Goal: Task Accomplishment & Management: Use online tool/utility

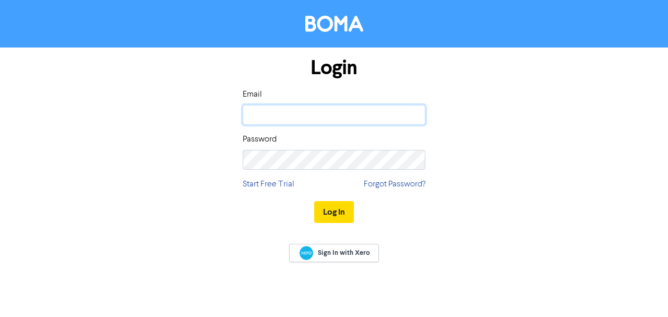
click at [271, 118] on input "email" at bounding box center [334, 115] width 183 height 20
type input "[PERSON_NAME][EMAIL_ADDRESS][DOMAIN_NAME]"
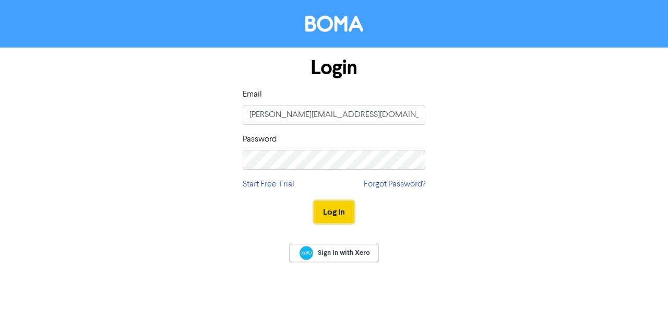
click at [332, 209] on button "Log In" at bounding box center [334, 212] width 40 height 22
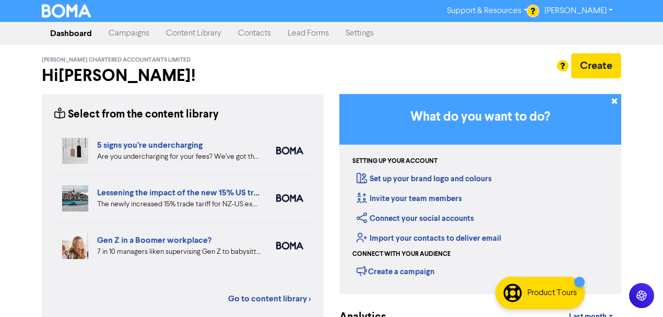
click at [134, 35] on link "Campaigns" at bounding box center [128, 33] width 57 height 21
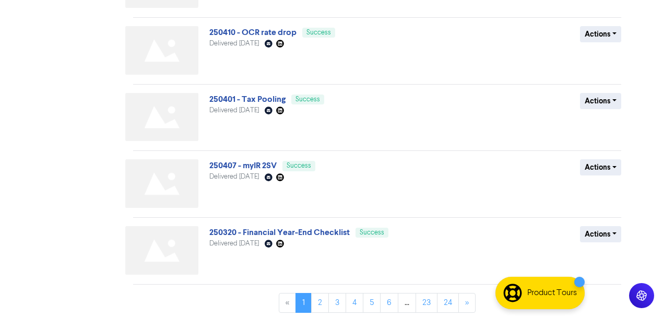
scroll to position [461, 0]
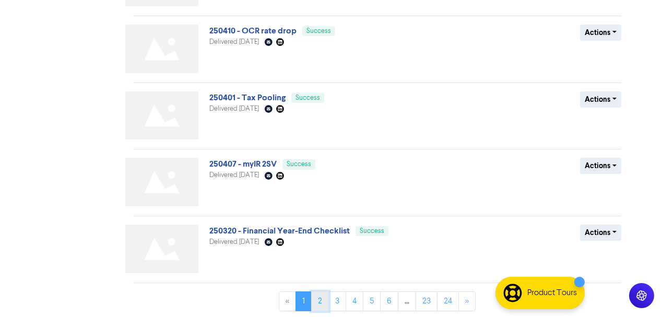
click at [323, 297] on link "2" at bounding box center [320, 301] width 18 height 20
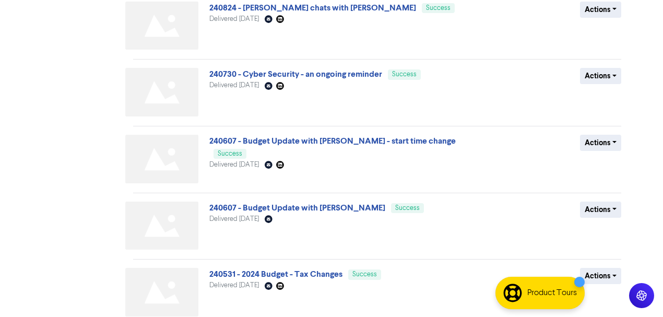
scroll to position [348, 0]
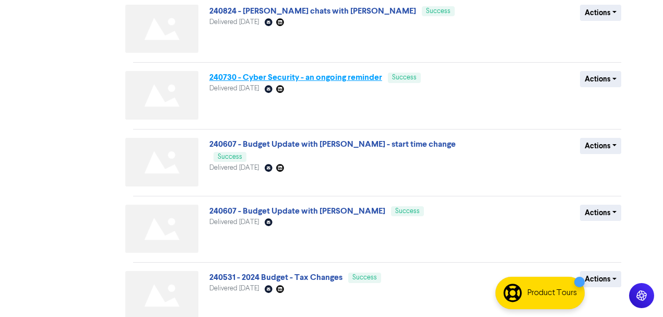
click at [332, 79] on link "240730 - Cyber Security - an ongoing reminder" at bounding box center [295, 77] width 173 height 10
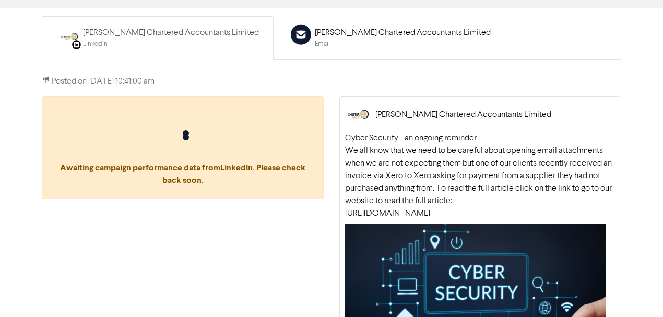
scroll to position [120, 0]
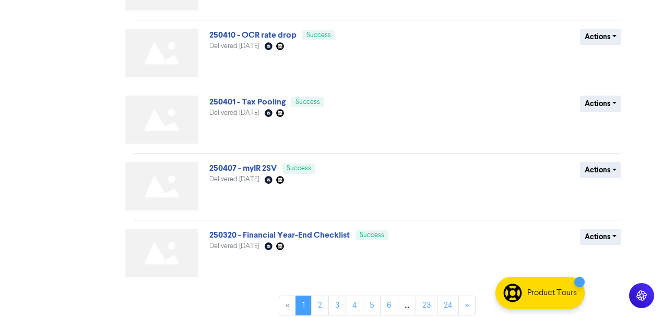
scroll to position [461, 0]
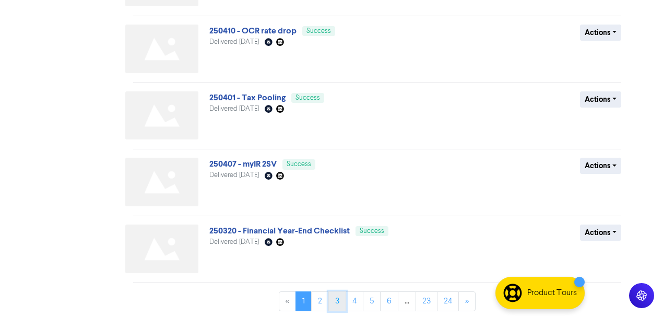
click at [335, 300] on link "3" at bounding box center [337, 301] width 18 height 20
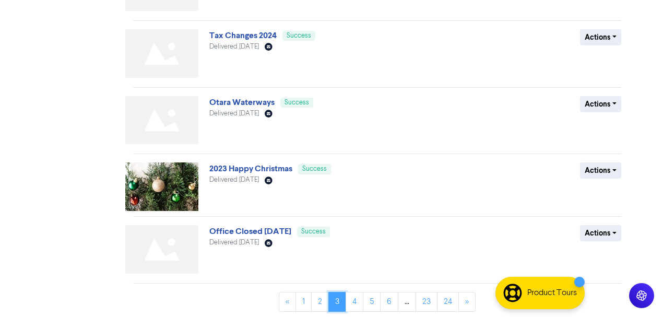
scroll to position [457, 0]
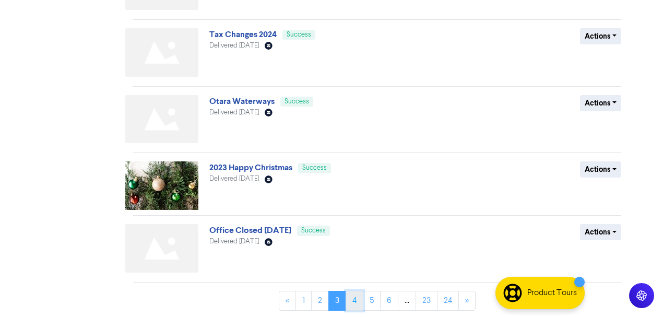
click at [356, 297] on link "4" at bounding box center [355, 301] width 18 height 20
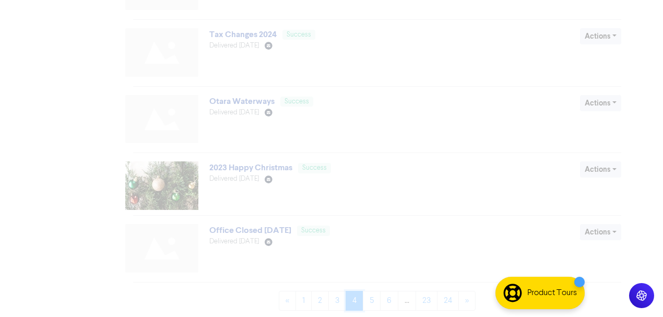
scroll to position [0, 0]
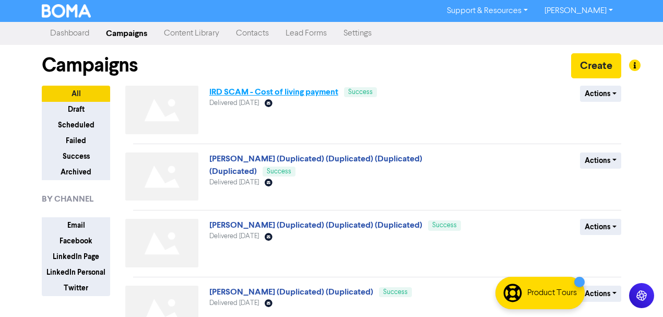
click at [297, 95] on link "IRD SCAM - Cost of living payment" at bounding box center [273, 92] width 129 height 10
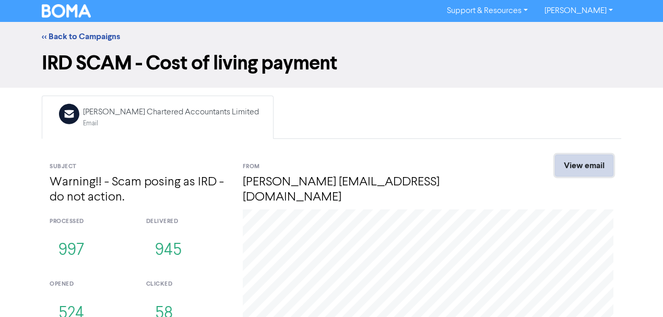
click at [570, 168] on link "View email" at bounding box center [584, 166] width 58 height 22
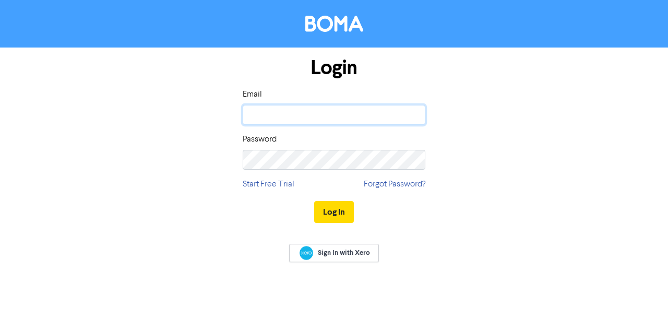
click at [268, 123] on input "email" at bounding box center [334, 115] width 183 height 20
type input "[PERSON_NAME][EMAIL_ADDRESS][DOMAIN_NAME]"
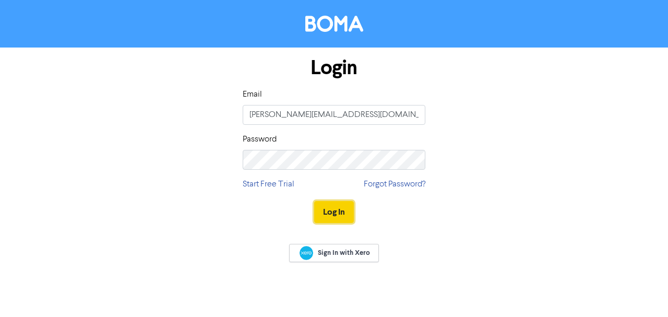
click at [338, 212] on button "Log In" at bounding box center [334, 212] width 40 height 22
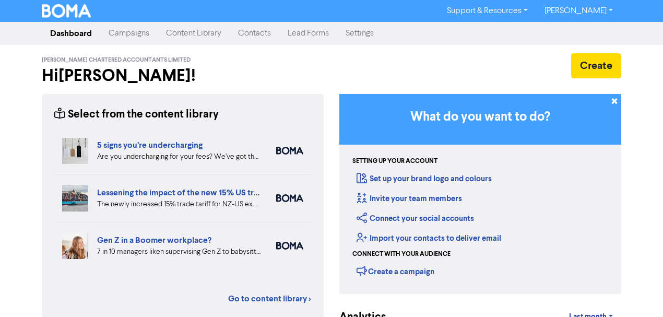
click at [119, 34] on link "Campaigns" at bounding box center [128, 33] width 57 height 21
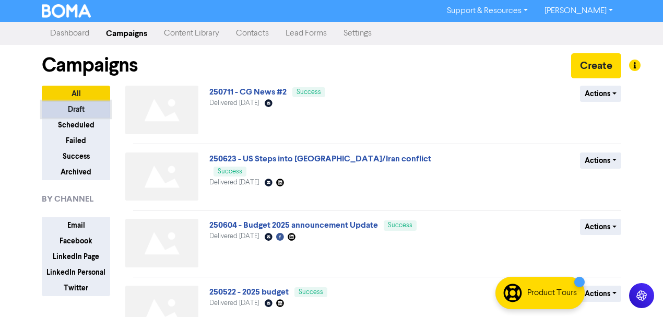
click at [78, 110] on button "Draft" at bounding box center [76, 109] width 68 height 16
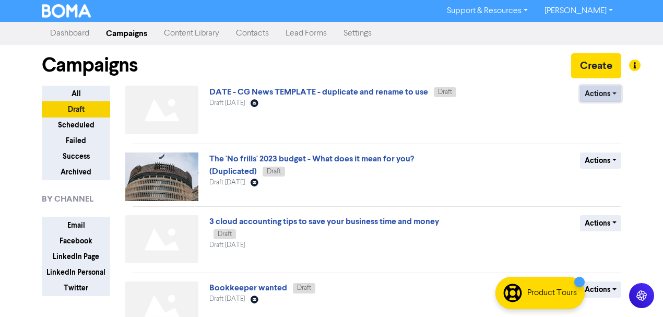
click at [618, 96] on button "Actions" at bounding box center [600, 94] width 41 height 16
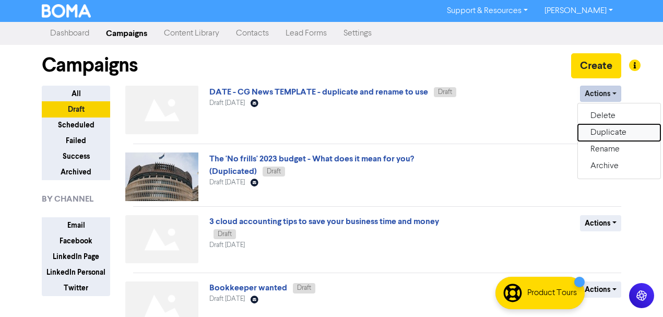
click at [608, 132] on button "Duplicate" at bounding box center [619, 132] width 83 height 17
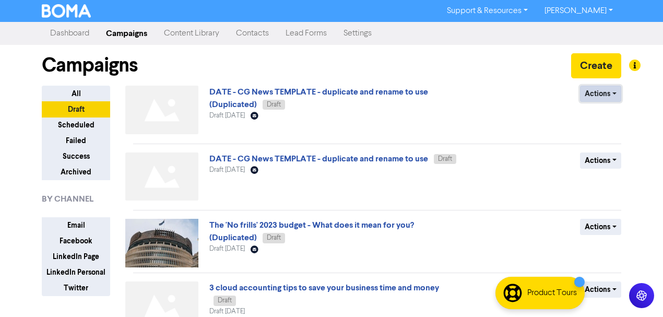
click at [614, 93] on button "Actions" at bounding box center [600, 94] width 41 height 16
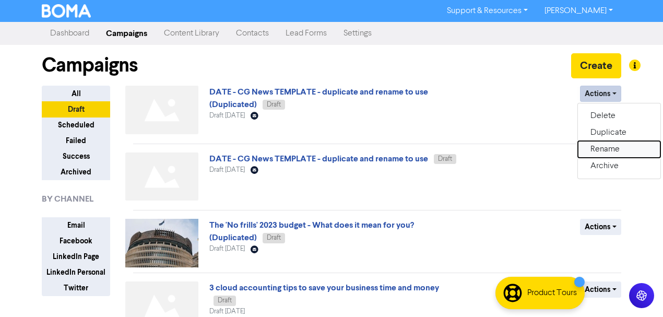
click at [603, 148] on button "Rename" at bounding box center [619, 149] width 83 height 17
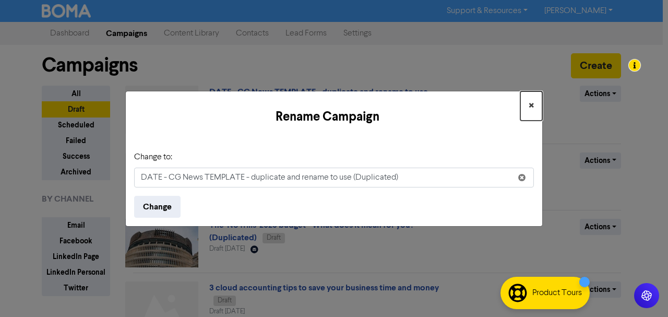
click at [531, 107] on span "×" at bounding box center [531, 106] width 5 height 16
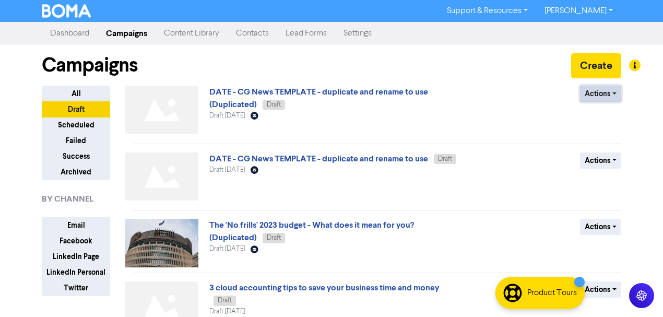
click at [616, 93] on button "Actions" at bounding box center [600, 94] width 41 height 16
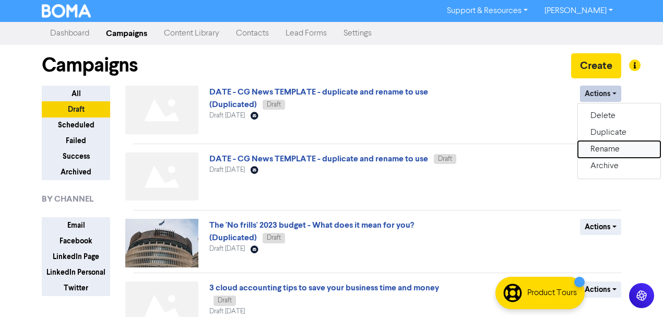
click at [598, 150] on button "Rename" at bounding box center [619, 149] width 83 height 17
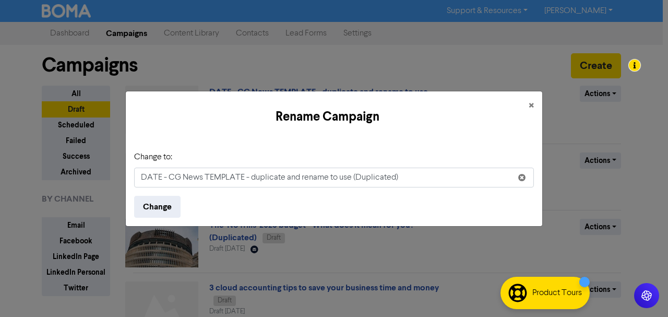
click at [142, 178] on input "DATE - CG News TEMPLATE - duplicate and rename to use (Duplicated)" at bounding box center [334, 178] width 400 height 20
drag, startPoint x: 142, startPoint y: 178, endPoint x: 422, endPoint y: 178, distance: 280.4
click at [422, 178] on input "DATE - CG News TEMPLATE - duplicate and rename to use (Duplicated)" at bounding box center [334, 178] width 400 height 20
type input "Warning!! Scammers posing as ACC and IRD"
click at [159, 202] on button "Change" at bounding box center [157, 207] width 46 height 22
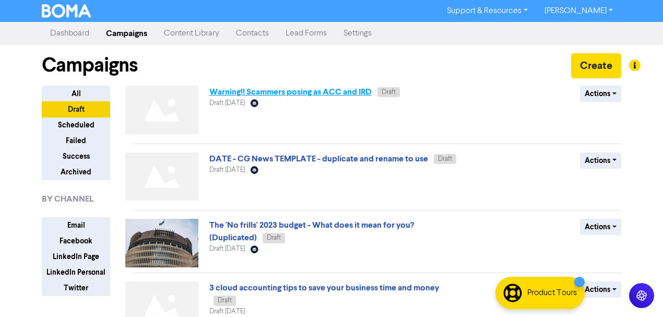
click at [319, 94] on link "Warning!! Scammers posing as ACC and IRD" at bounding box center [290, 92] width 162 height 10
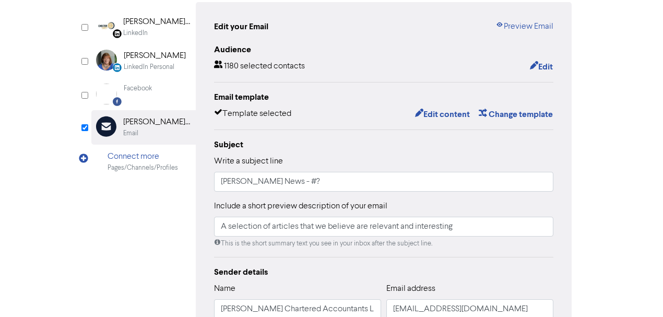
scroll to position [105, 0]
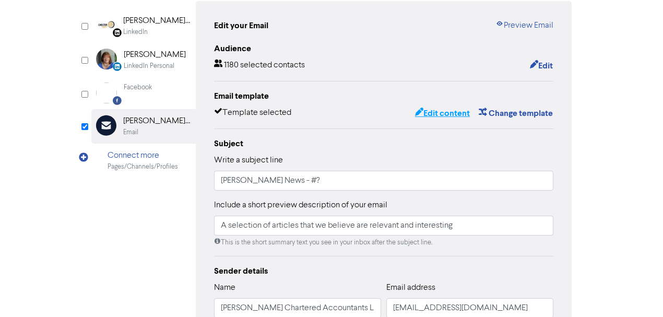
click at [434, 119] on button "Edit content" at bounding box center [443, 114] width 56 height 14
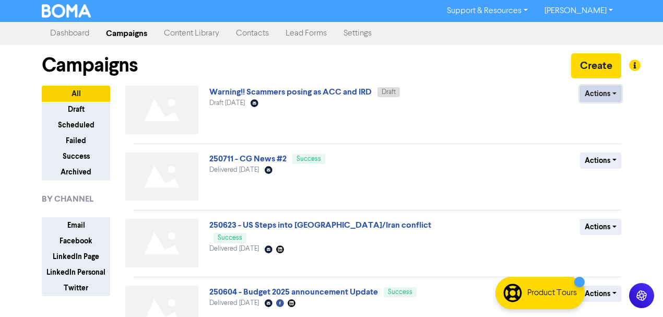
click at [617, 94] on button "Actions" at bounding box center [600, 94] width 41 height 16
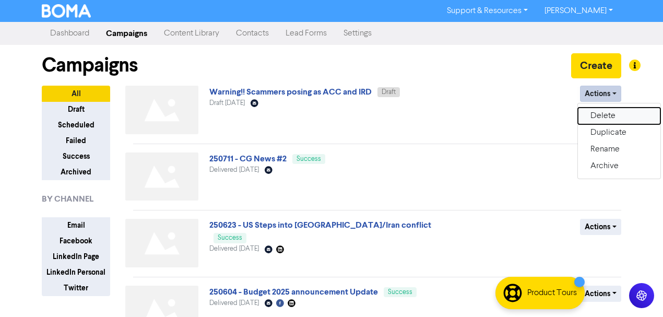
click at [610, 116] on button "Delete" at bounding box center [619, 116] width 83 height 17
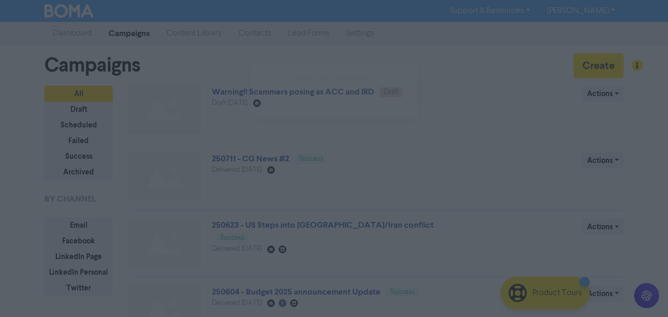
click at [290, 108] on button "ok" at bounding box center [289, 105] width 77 height 26
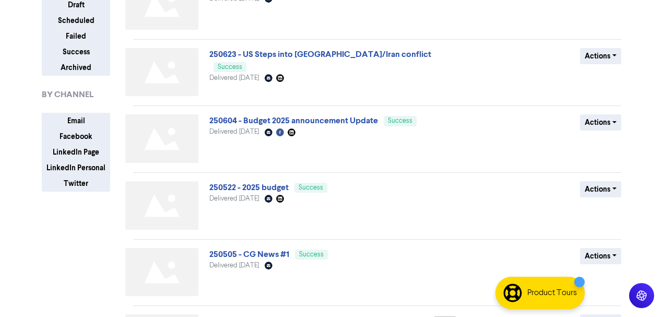
scroll to position [139, 0]
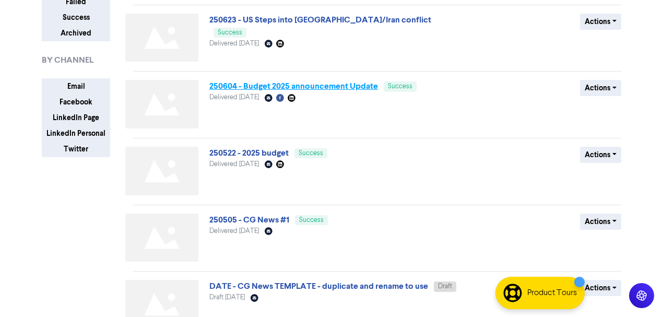
click at [331, 86] on link "250604 - Budget 2025 announcement Update" at bounding box center [293, 86] width 169 height 10
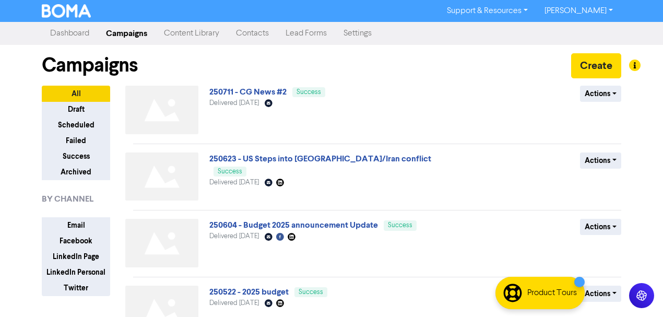
click at [136, 35] on link "Campaigns" at bounding box center [127, 33] width 58 height 21
click at [596, 68] on button "Create" at bounding box center [596, 65] width 50 height 25
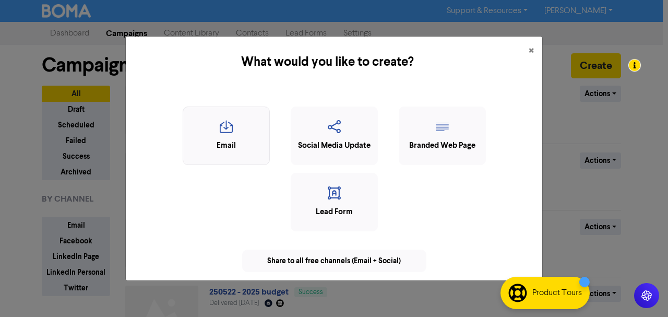
click at [221, 134] on icon "button" at bounding box center [227, 130] width 76 height 20
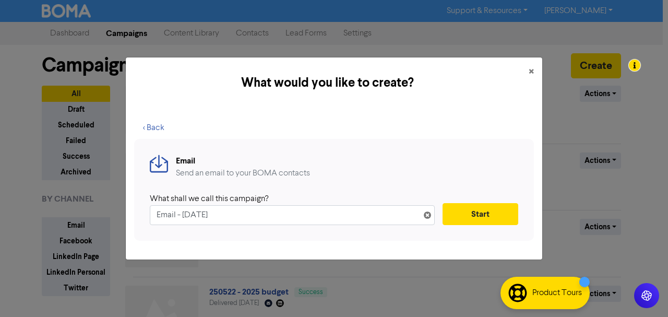
drag, startPoint x: 240, startPoint y: 215, endPoint x: 148, endPoint y: 217, distance: 92.5
click at [148, 217] on div "Email Send an email to your BOMA contacts What shall we call this campaign? Ema…" at bounding box center [334, 190] width 400 height 102
paste input "Warning!! Scammers posing as ACC and IRD"
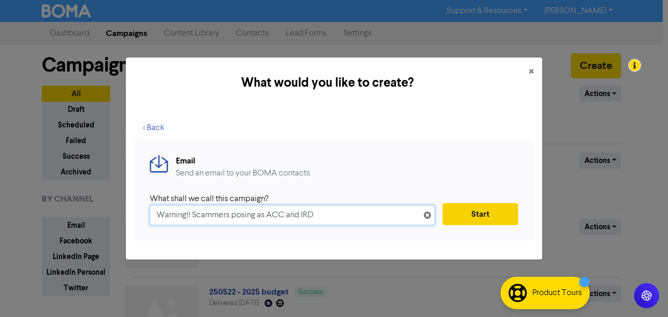
type input "Warning!! Scammers posing as ACC and IRD"
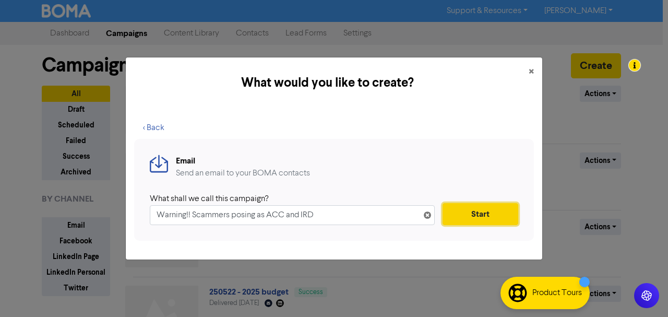
click at [495, 210] on button "Start" at bounding box center [481, 214] width 76 height 22
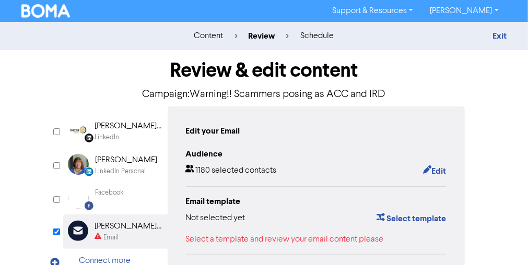
click at [55, 15] on img at bounding box center [45, 11] width 49 height 14
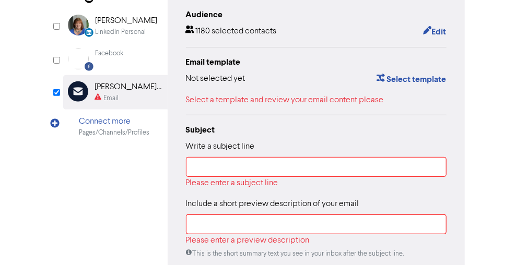
scroll to position [209, 0]
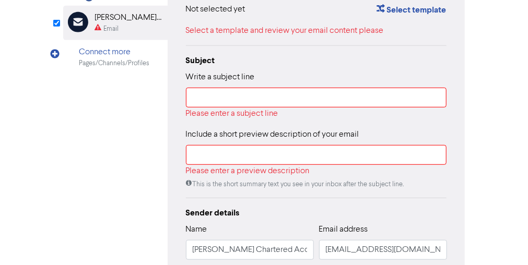
click at [282, 34] on div "Select a template and review your email content please" at bounding box center [316, 31] width 261 height 13
click at [299, 31] on div "Select a template and review your email content please" at bounding box center [316, 31] width 261 height 13
click at [406, 10] on button "Select template" at bounding box center [411, 10] width 71 height 14
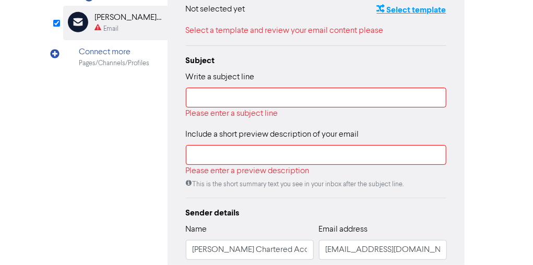
scroll to position [0, 0]
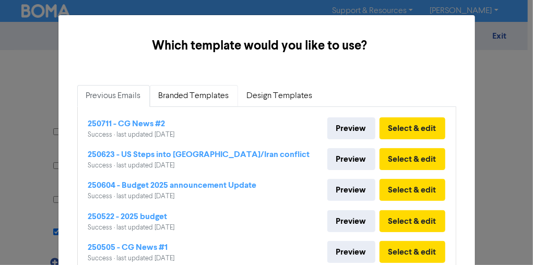
click at [205, 101] on link "Branded Templates" at bounding box center [194, 96] width 88 height 22
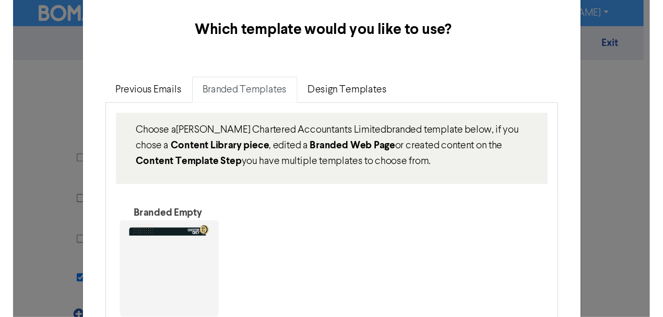
scroll to position [104, 0]
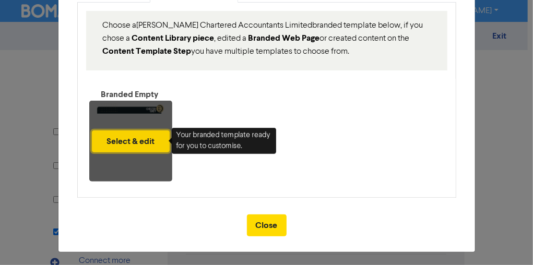
click at [132, 131] on button "Select & edit" at bounding box center [131, 142] width 78 height 22
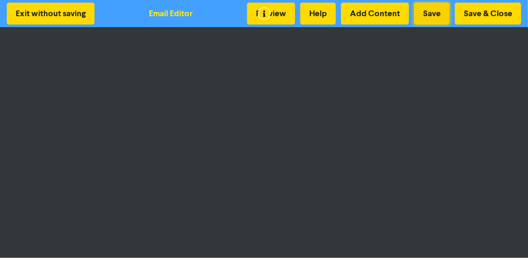
click at [427, 13] on button "Save" at bounding box center [432, 14] width 36 height 22
click at [380, 11] on button "Add Content" at bounding box center [375, 14] width 68 height 22
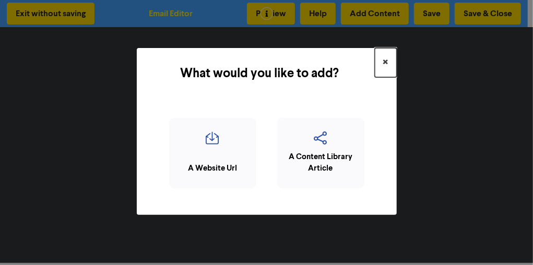
click at [385, 64] on span "×" at bounding box center [385, 63] width 5 height 16
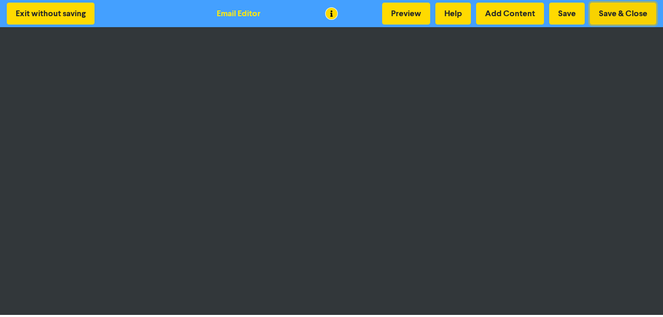
click at [637, 11] on button "Save & Close" at bounding box center [623, 14] width 66 height 22
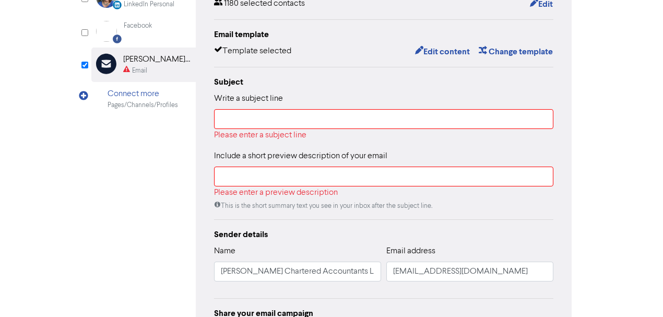
scroll to position [174, 0]
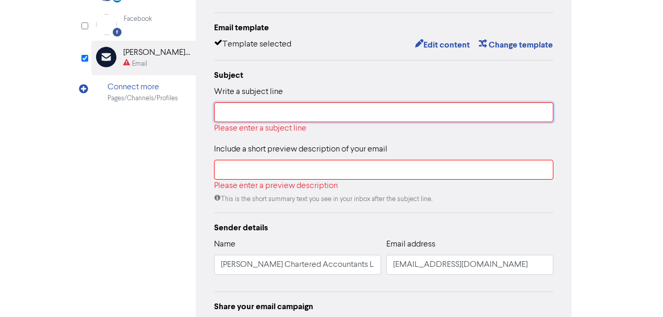
click at [276, 115] on input "text" at bounding box center [383, 112] width 339 height 20
paste input "Warning!! Scammers posing as ACC and IRD"
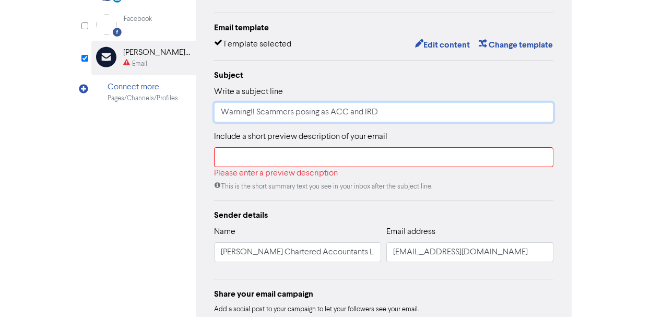
type input "Warning!! Scammers posing as ACC and IRD"
drag, startPoint x: 242, startPoint y: 157, endPoint x: 248, endPoint y: 158, distance: 5.8
click at [242, 157] on input "text" at bounding box center [383, 157] width 339 height 20
paste input "Scammers are always active but at the moment there has been an increase of fake…"
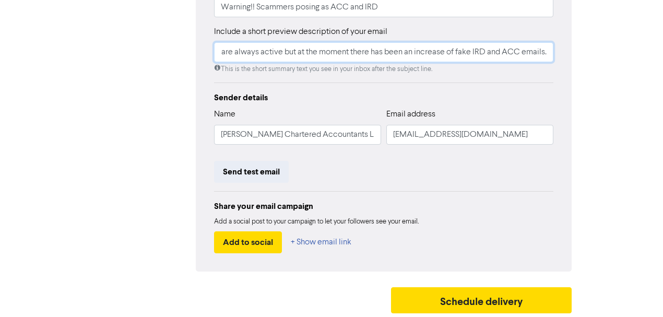
scroll to position [279, 0]
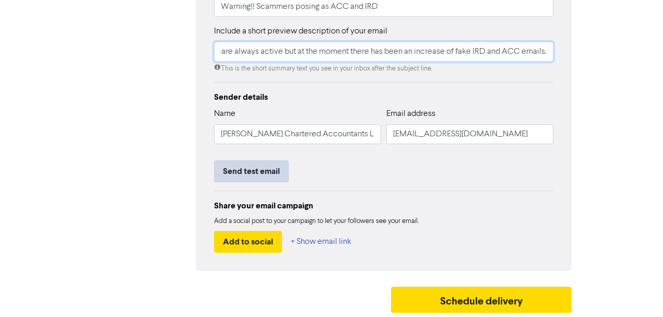
type input "Scammers are always active but at the moment there has been an increase of fake…"
click at [267, 170] on button "Send test email" at bounding box center [251, 171] width 75 height 22
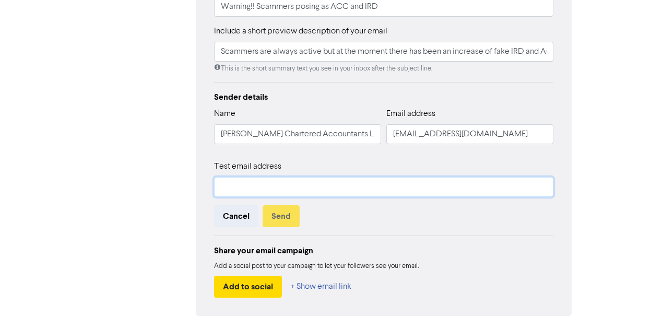
click at [243, 186] on input "text" at bounding box center [383, 187] width 339 height 20
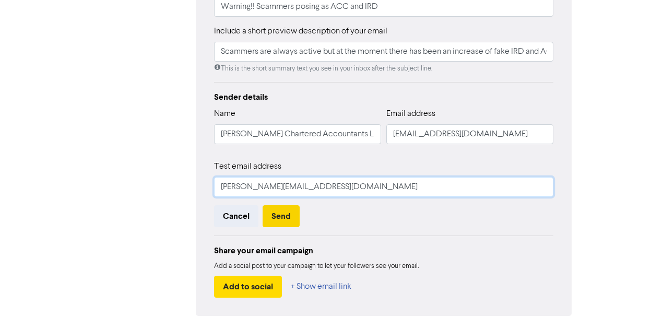
type input "[PERSON_NAME][EMAIL_ADDRESS][DOMAIN_NAME]"
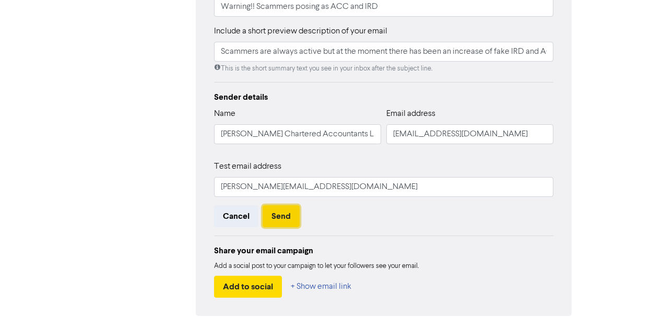
click at [271, 216] on button "Send" at bounding box center [281, 216] width 37 height 22
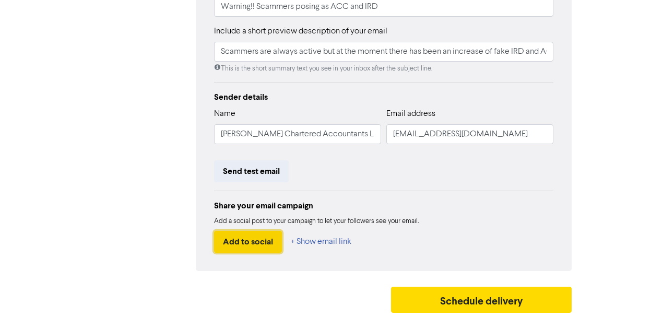
click at [262, 245] on button "Add to social" at bounding box center [248, 242] width 68 height 22
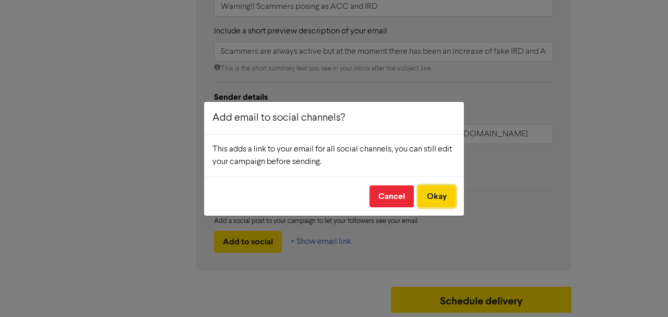
click at [446, 193] on button "Okay" at bounding box center [437, 196] width 38 height 22
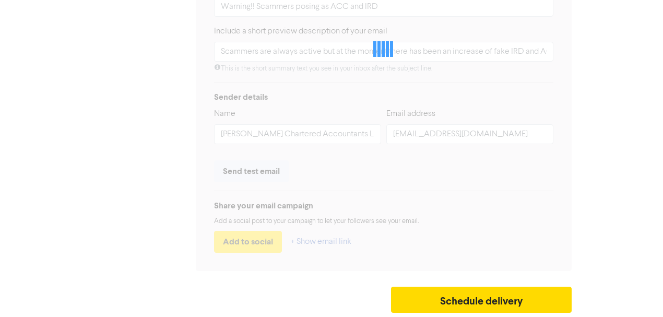
checkbox input "true"
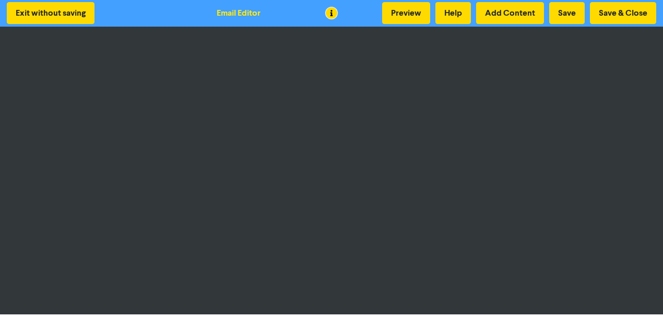
scroll to position [1, 0]
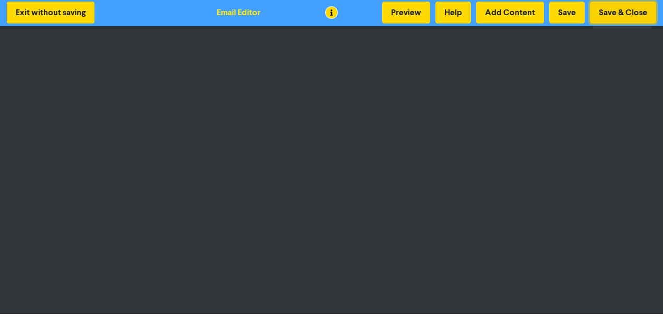
click at [621, 14] on button "Save & Close" at bounding box center [623, 13] width 66 height 22
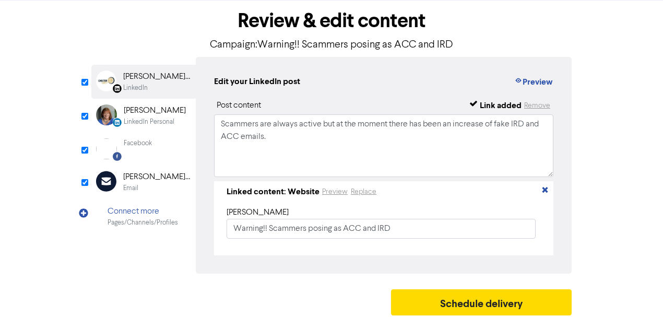
scroll to position [54, 0]
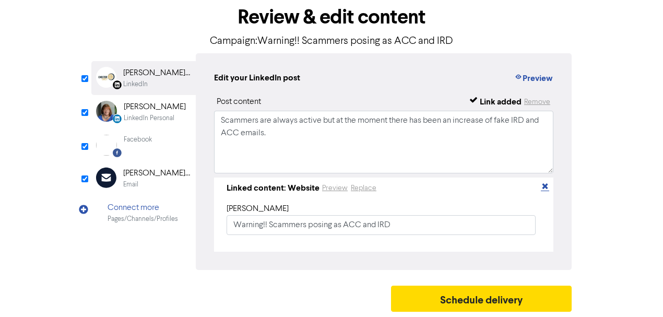
click at [546, 187] on icon "button" at bounding box center [545, 188] width 8 height 8
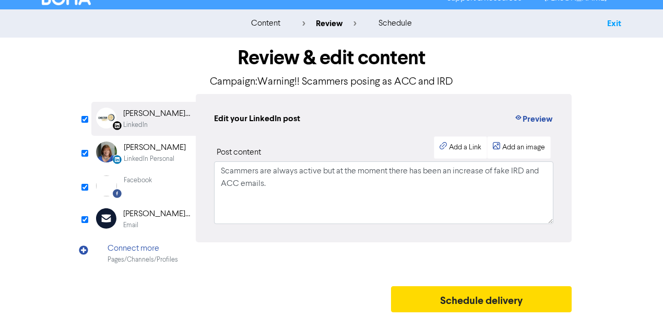
click at [608, 24] on link "Exit" at bounding box center [614, 23] width 14 height 10
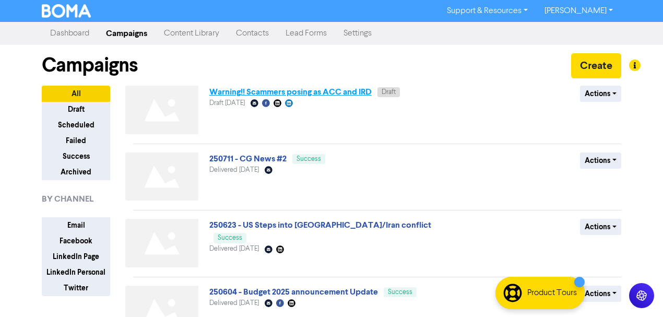
click at [299, 89] on link "Warning!! Scammers posing as ACC and IRD" at bounding box center [290, 92] width 162 height 10
click at [614, 89] on button "Actions" at bounding box center [600, 94] width 41 height 16
click at [328, 95] on link "Warning!! Scammers posing as ACC and IRD" at bounding box center [290, 92] width 162 height 10
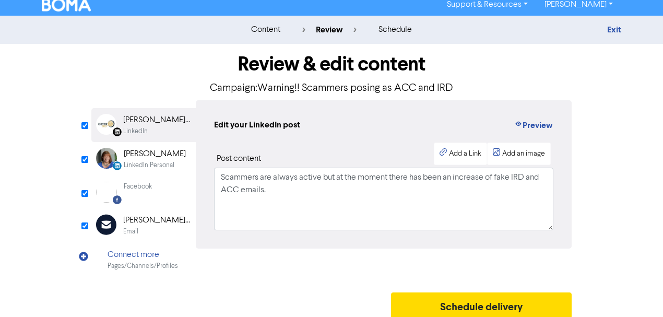
scroll to position [13, 0]
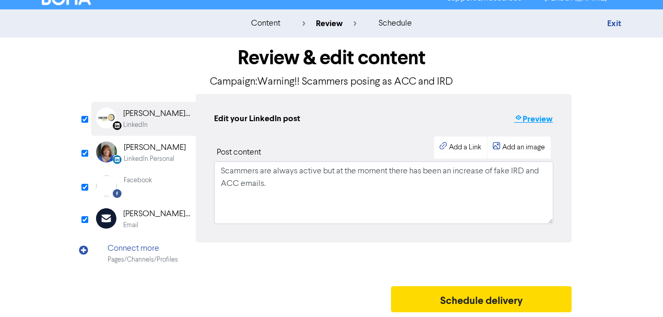
click at [548, 115] on button "Preview" at bounding box center [534, 119] width 40 height 14
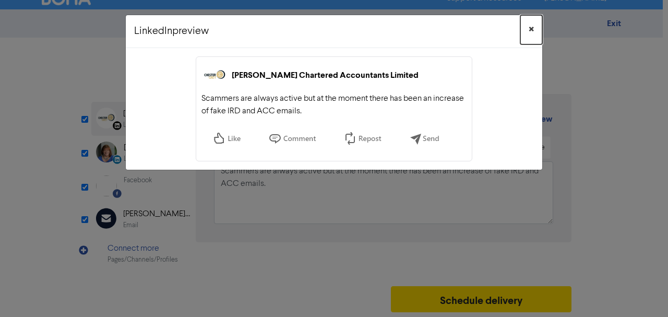
click at [531, 32] on span "×" at bounding box center [531, 30] width 5 height 16
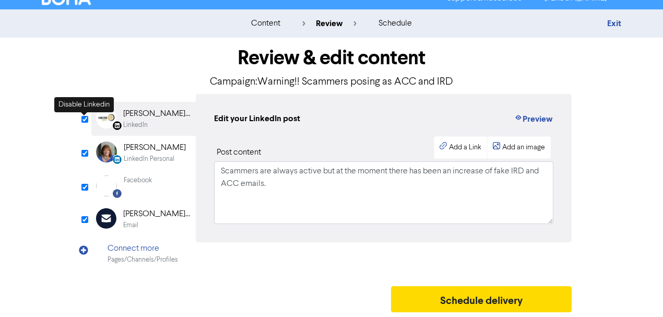
click at [84, 121] on input "checkbox" at bounding box center [84, 119] width 7 height 7
checkbox input "false"
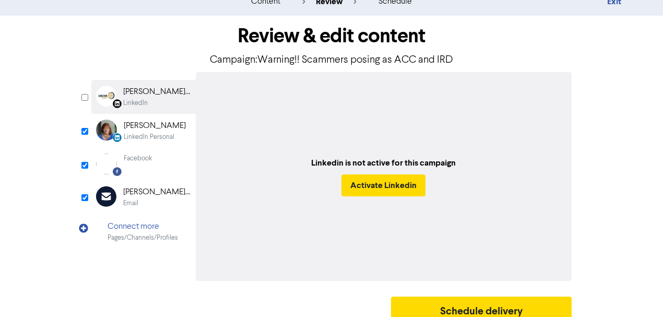
scroll to position [45, 0]
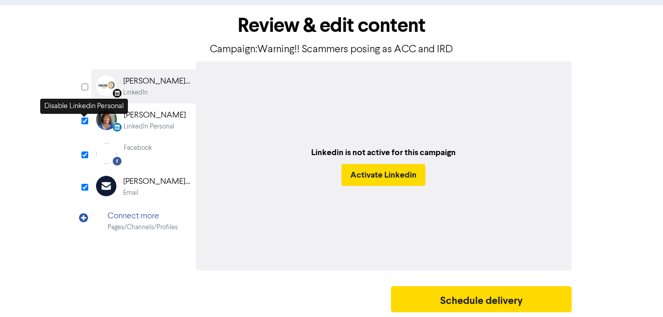
click at [86, 120] on input "checkbox" at bounding box center [84, 121] width 7 height 7
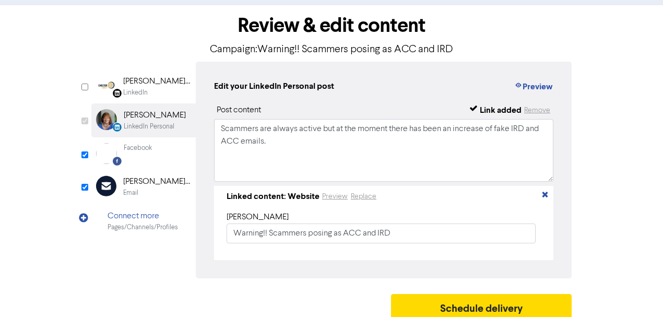
checkbox input "false"
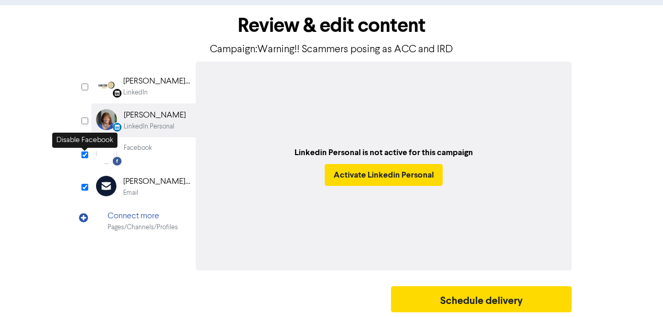
click at [87, 153] on input "checkbox" at bounding box center [84, 154] width 7 height 7
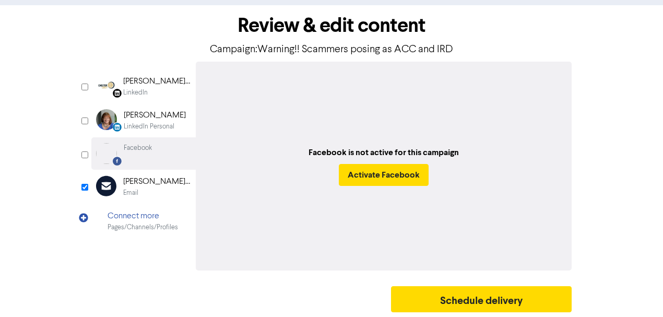
click at [146, 184] on div "[PERSON_NAME] Chartered Accountants Limited" at bounding box center [156, 181] width 67 height 13
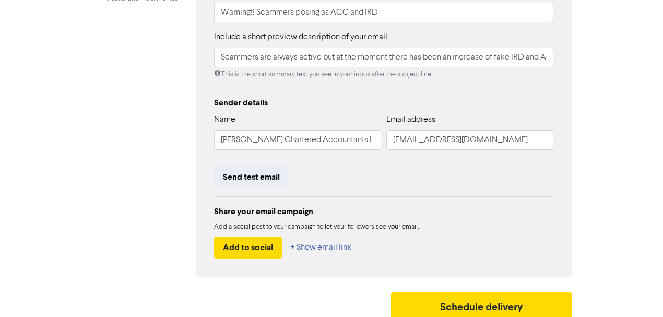
scroll to position [279, 0]
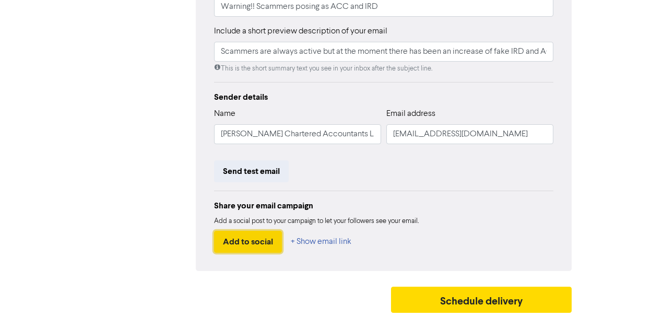
click at [251, 244] on button "Add to social" at bounding box center [248, 242] width 68 height 22
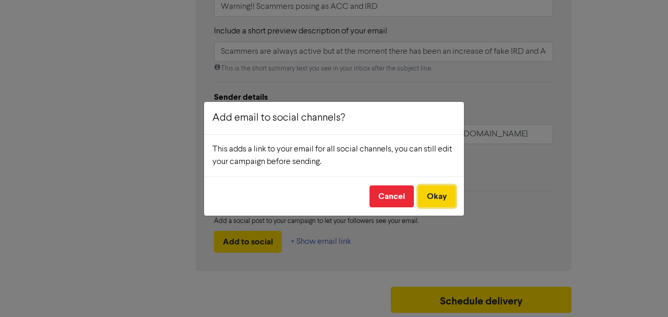
click at [438, 196] on button "Okay" at bounding box center [437, 196] width 38 height 22
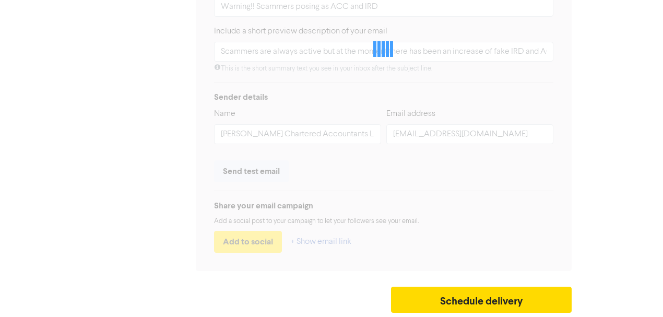
checkbox input "true"
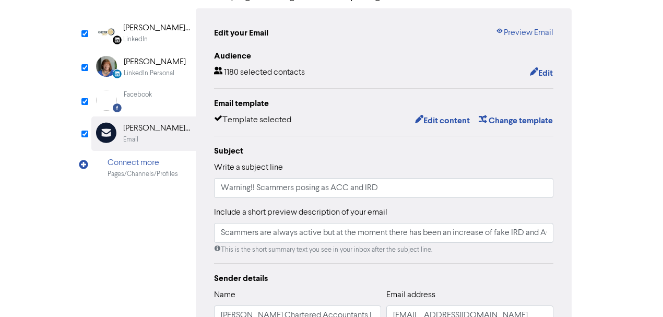
scroll to position [97, 0]
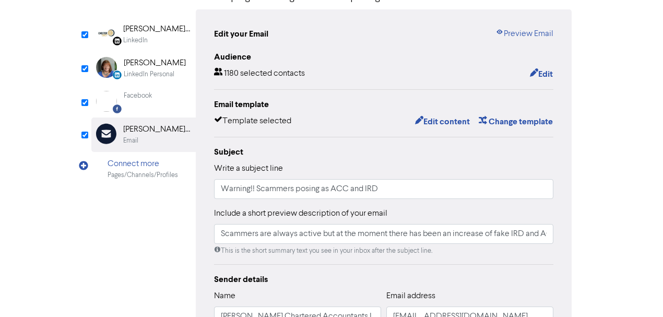
click at [158, 32] on div "[PERSON_NAME] Chartered Accountants Limited" at bounding box center [156, 29] width 67 height 13
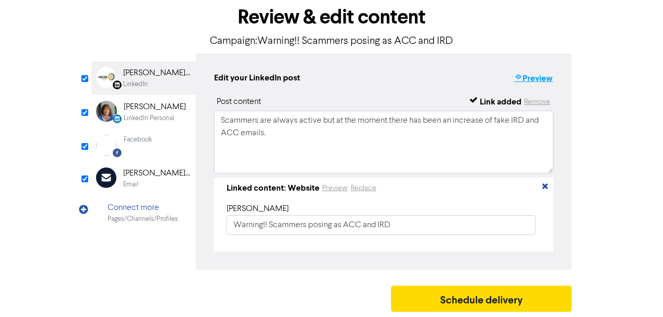
click at [534, 76] on button "Preview" at bounding box center [534, 79] width 40 height 14
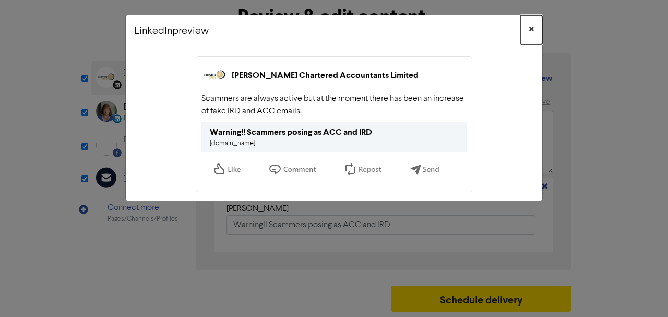
click at [531, 29] on span "×" at bounding box center [531, 30] width 5 height 16
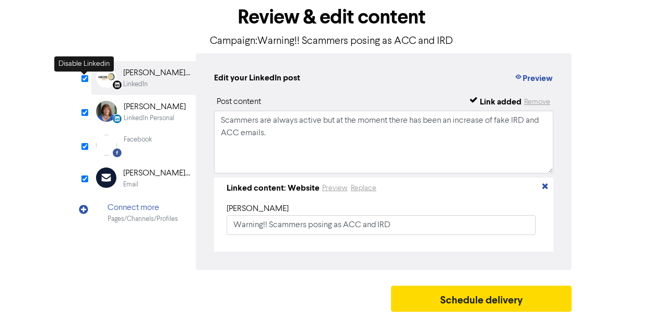
click at [88, 79] on input "checkbox" at bounding box center [84, 78] width 7 height 7
checkbox input "false"
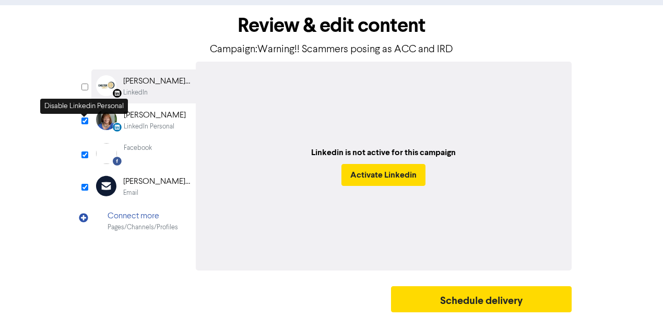
click at [85, 121] on input "checkbox" at bounding box center [84, 121] width 7 height 7
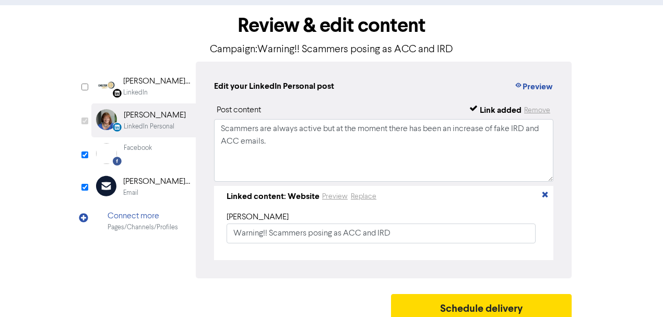
checkbox input "false"
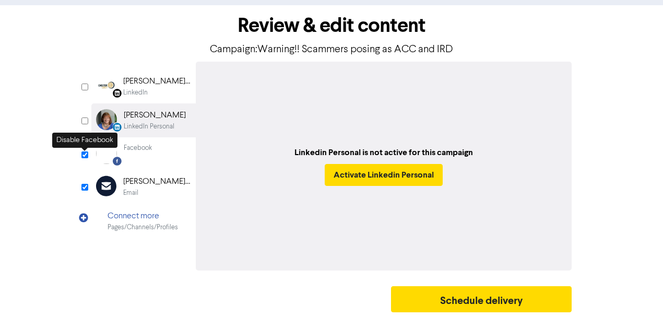
click at [83, 156] on input "checkbox" at bounding box center [84, 154] width 7 height 7
checkbox input "false"
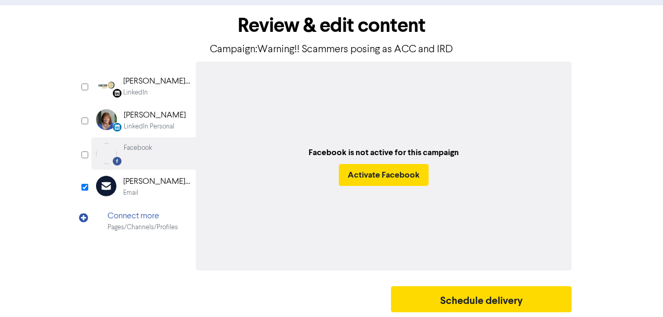
click at [145, 182] on div "[PERSON_NAME] Chartered Accountants Limited" at bounding box center [156, 181] width 67 height 13
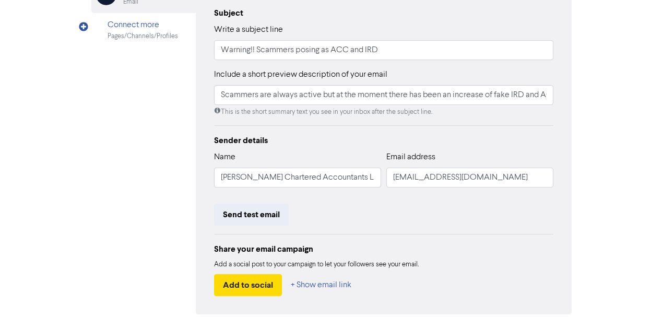
scroll to position [254, 0]
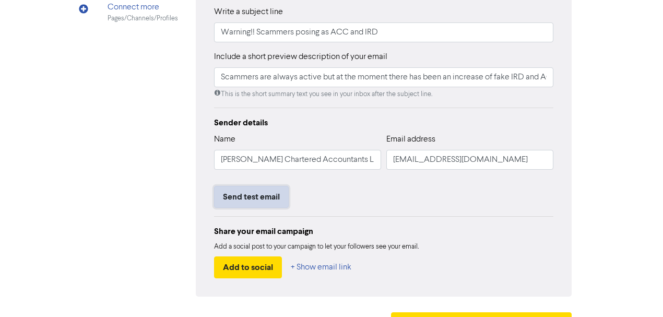
click at [263, 202] on button "Send test email" at bounding box center [251, 197] width 75 height 22
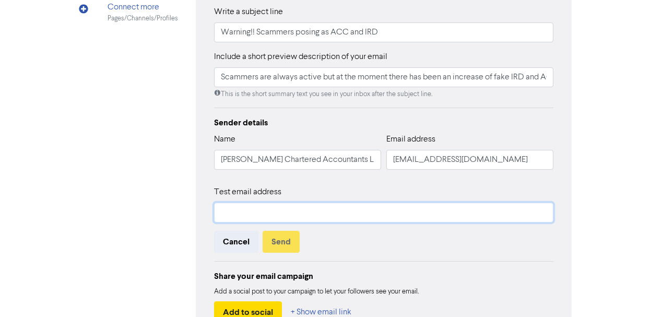
click at [251, 214] on input "text" at bounding box center [383, 213] width 339 height 20
type input "[PERSON_NAME][EMAIL_ADDRESS][DOMAIN_NAME]"
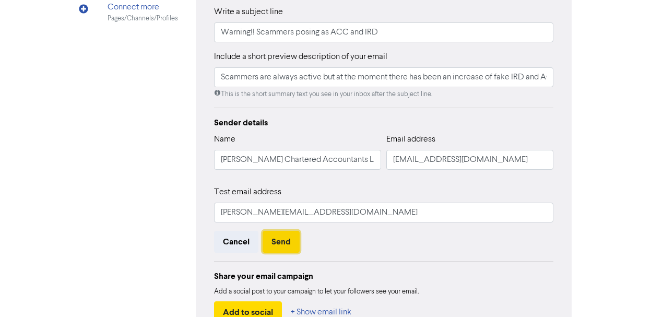
click at [287, 243] on button "Send" at bounding box center [281, 242] width 37 height 22
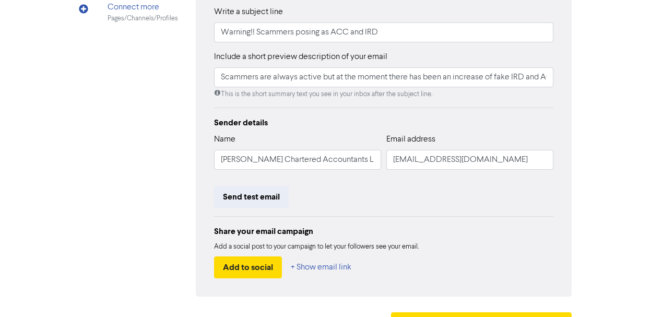
scroll to position [279, 0]
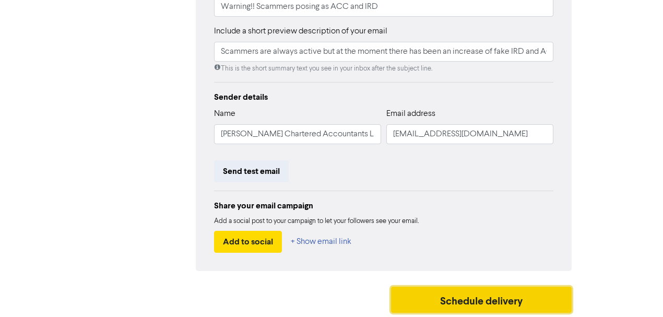
click at [481, 299] on button "Schedule delivery" at bounding box center [481, 300] width 181 height 26
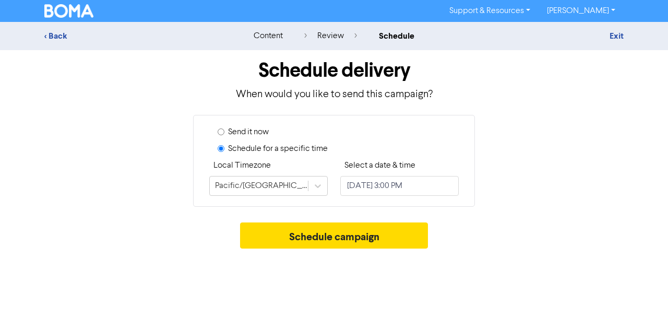
click at [221, 131] on input "Send it now" at bounding box center [221, 131] width 7 height 7
radio input "true"
radio input "false"
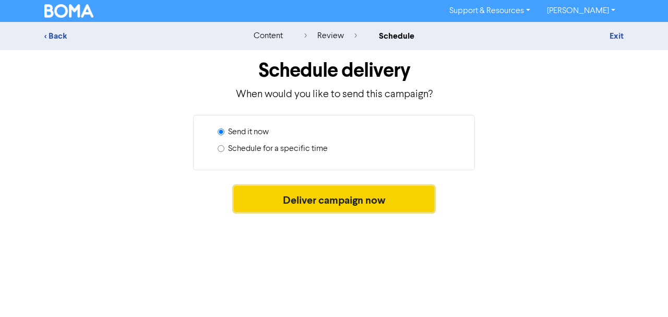
click at [327, 202] on button "Deliver campaign now" at bounding box center [334, 199] width 201 height 26
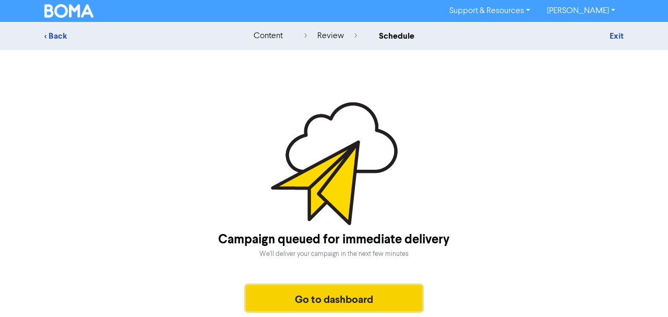
click at [342, 301] on button "Go to dashboard" at bounding box center [334, 298] width 177 height 26
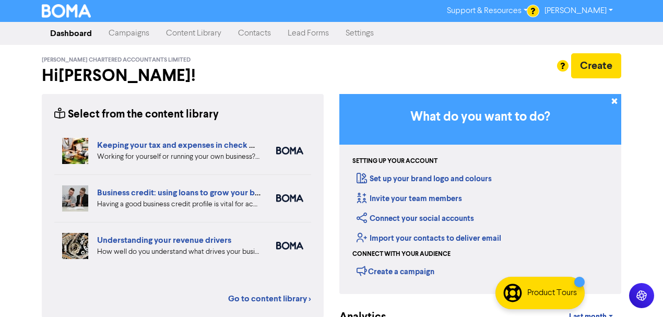
click at [201, 36] on link "Content Library" at bounding box center [194, 33] width 72 height 21
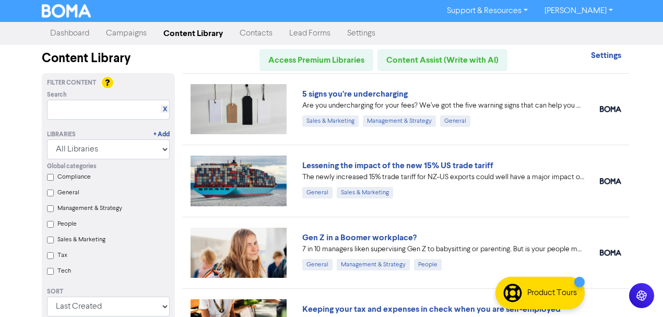
click at [134, 41] on link "Campaigns" at bounding box center [126, 33] width 57 height 21
